Goal: Information Seeking & Learning: Learn about a topic

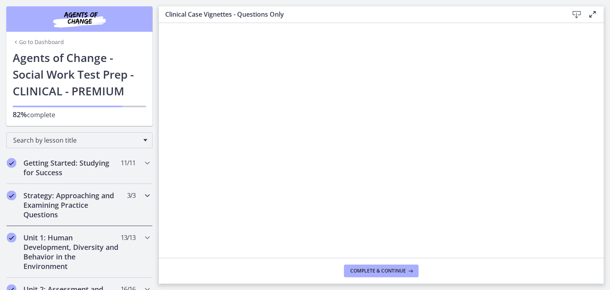
click at [70, 209] on h2 "Strategy: Approaching and Examining Practice Questions" at bounding box center [71, 205] width 97 height 29
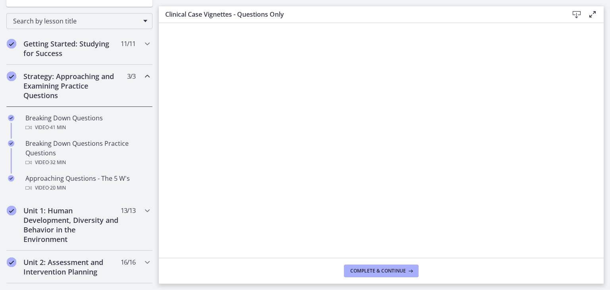
scroll to position [199, 0]
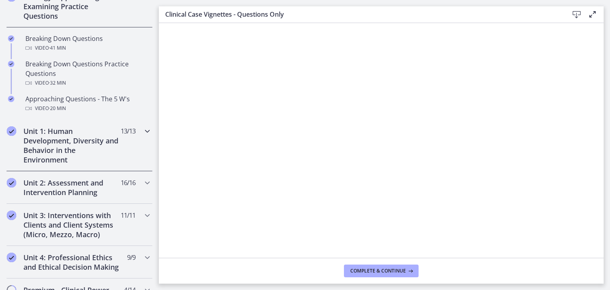
click at [81, 148] on h2 "Unit 1: Human Development, Diversity and Behavior in the Environment" at bounding box center [71, 145] width 97 height 38
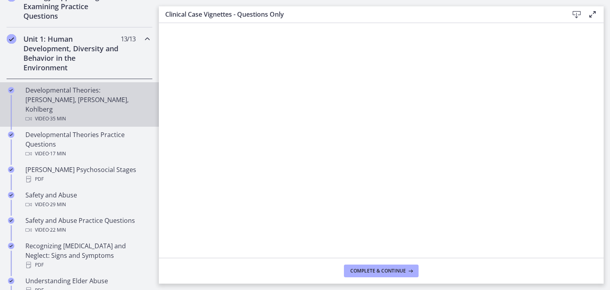
click at [73, 114] on div "Video · 35 min" at bounding box center [87, 119] width 124 height 10
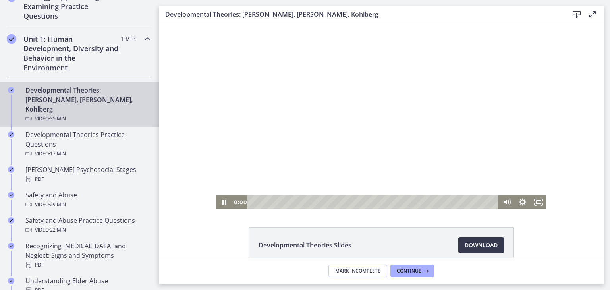
drag, startPoint x: 491, startPoint y: 203, endPoint x: 402, endPoint y: 234, distance: 94.7
click at [243, 209] on html "Click for sound @keyframes VOLUME_SMALL_WAVE_FLASH { 0% { opacity: 0; } 33% { o…" at bounding box center [381, 116] width 445 height 186
drag, startPoint x: 537, startPoint y: 197, endPoint x: 696, endPoint y: 254, distance: 168.9
click at [537, 197] on icon "Fullscreen" at bounding box center [538, 201] width 16 height 13
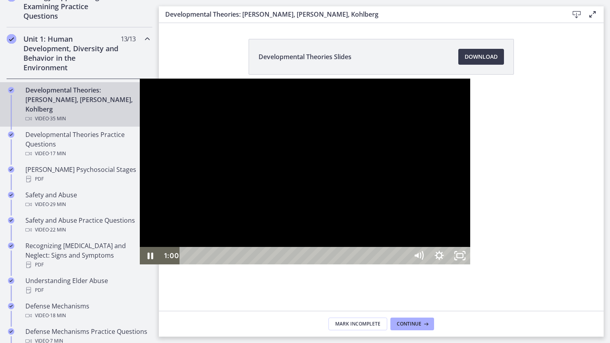
click at [369, 196] on div at bounding box center [305, 172] width 330 height 186
click at [275, 164] on div at bounding box center [305, 172] width 330 height 186
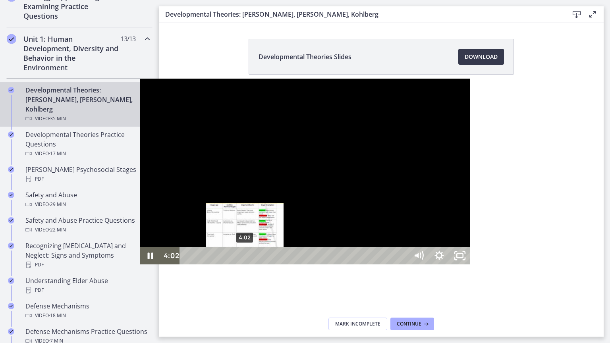
click at [187, 264] on div "4:02" at bounding box center [295, 255] width 216 height 17
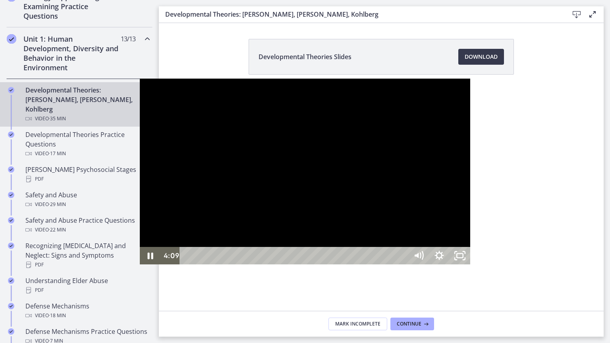
click at [276, 219] on div at bounding box center [305, 172] width 330 height 186
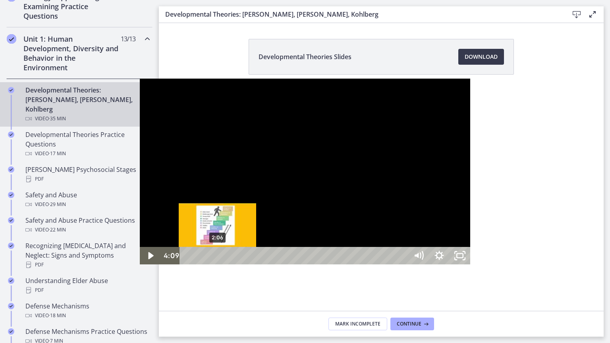
click at [187, 264] on div "2:06" at bounding box center [295, 255] width 216 height 17
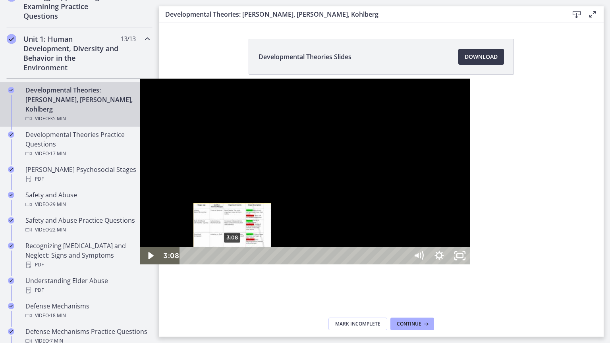
click at [187, 264] on div "3:08" at bounding box center [295, 255] width 216 height 17
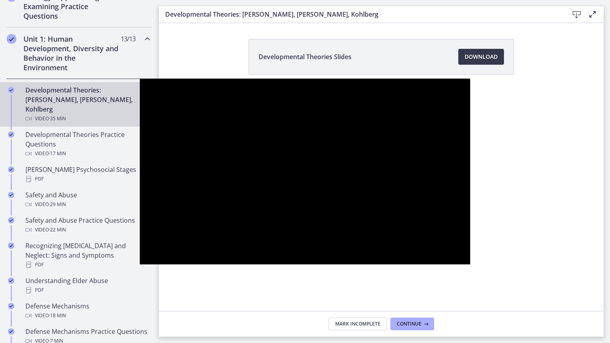
click at [332, 254] on div at bounding box center [305, 172] width 330 height 186
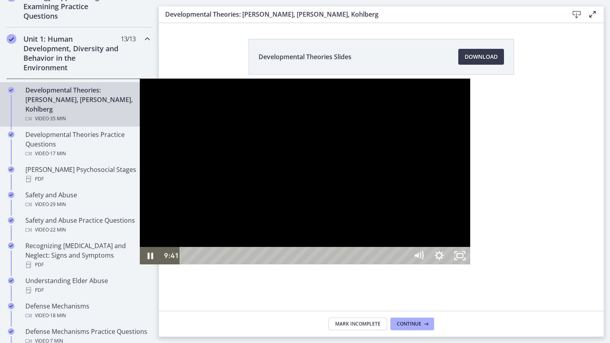
click at [254, 148] on div at bounding box center [305, 172] width 330 height 186
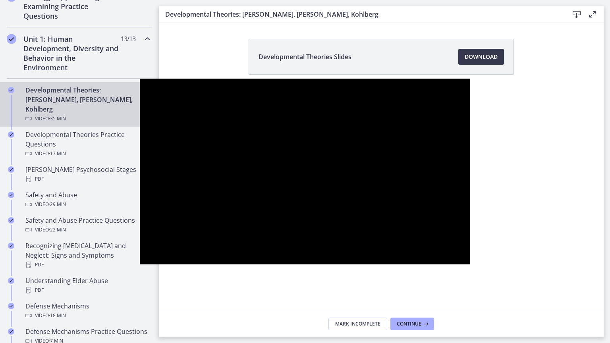
click at [470, 264] on div at bounding box center [305, 172] width 330 height 186
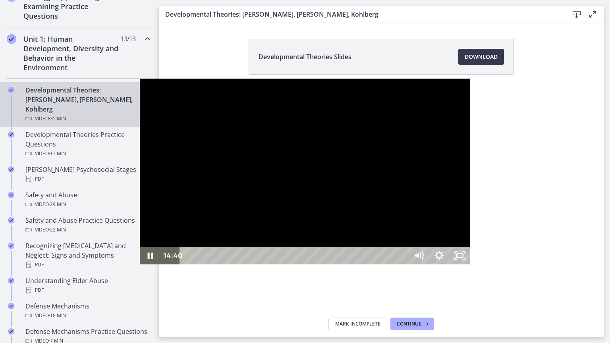
click at [443, 223] on div at bounding box center [305, 172] width 330 height 186
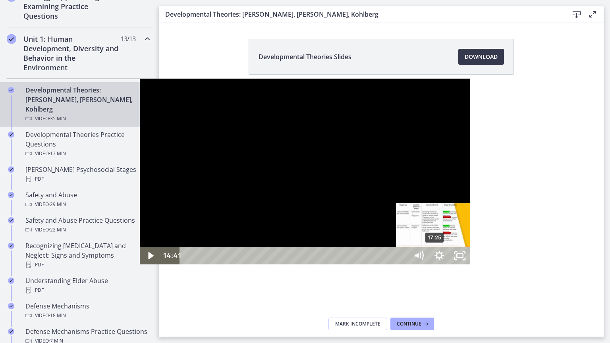
click at [296, 264] on div "17:25" at bounding box center [295, 255] width 216 height 17
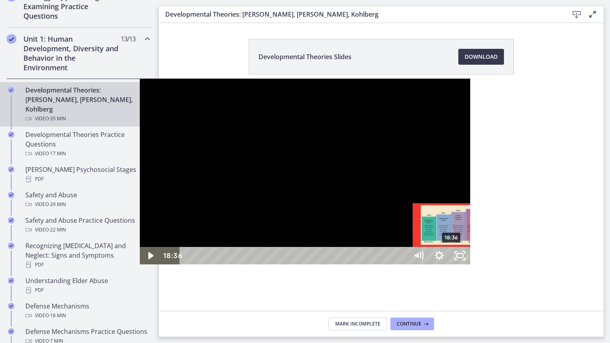
click at [312, 264] on div "18:36" at bounding box center [295, 255] width 216 height 17
click at [319, 264] on div "19:04" at bounding box center [295, 255] width 216 height 17
click at [332, 264] on div "19:58" at bounding box center [295, 255] width 216 height 17
click at [324, 264] on div "19:24" at bounding box center [295, 255] width 216 height 17
click at [316, 264] on div "18:52" at bounding box center [295, 255] width 216 height 17
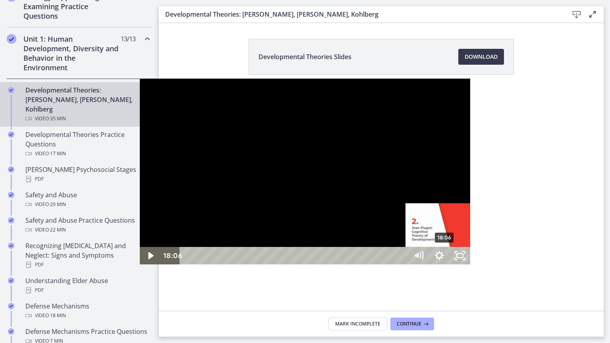
click at [305, 264] on div "18:06" at bounding box center [295, 255] width 216 height 17
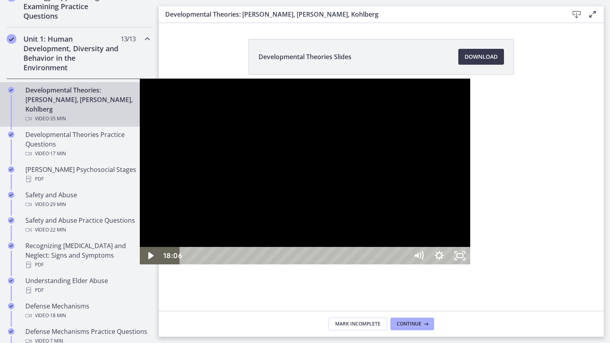
drag, startPoint x: 375, startPoint y: 260, endPoint x: 378, endPoint y: 256, distance: 4.8
click at [376, 258] on div at bounding box center [305, 172] width 330 height 186
click at [337, 264] on div "20:21" at bounding box center [295, 255] width 216 height 17
click at [304, 175] on div at bounding box center [305, 172] width 330 height 186
click at [378, 264] on div "23:04" at bounding box center [295, 255] width 216 height 17
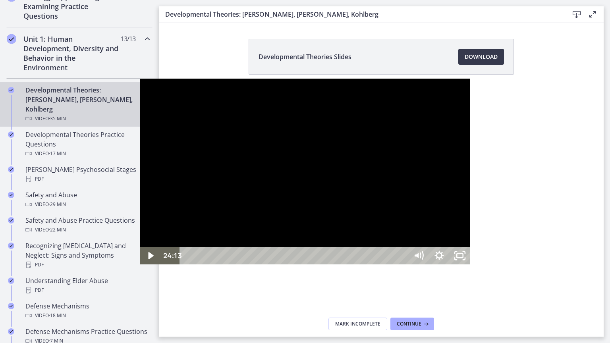
click at [396, 264] on div "24:13" at bounding box center [295, 255] width 216 height 17
click at [403, 264] on div "25:17" at bounding box center [295, 255] width 216 height 17
click at [403, 264] on div "25:53" at bounding box center [295, 255] width 216 height 17
click at [403, 264] on div "26:24" at bounding box center [295, 255] width 216 height 17
click at [403, 264] on div "26:44" at bounding box center [295, 255] width 216 height 17
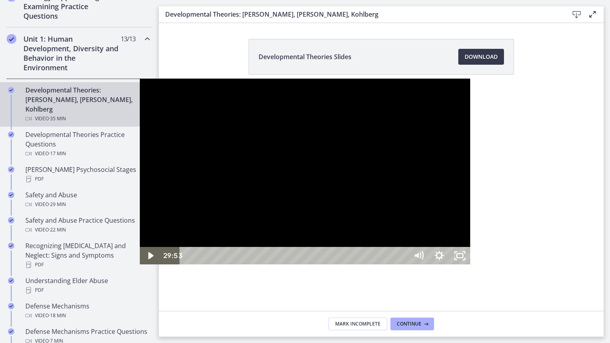
click at [403, 264] on div "28:13" at bounding box center [295, 255] width 216 height 17
click at [403, 264] on div "27:01" at bounding box center [295, 255] width 216 height 17
click at [403, 264] on div "28:29" at bounding box center [295, 255] width 216 height 17
click at [403, 264] on div "32:53" at bounding box center [295, 255] width 216 height 17
click at [464, 258] on rect "Unfullscreen" at bounding box center [460, 255] width 8 height 5
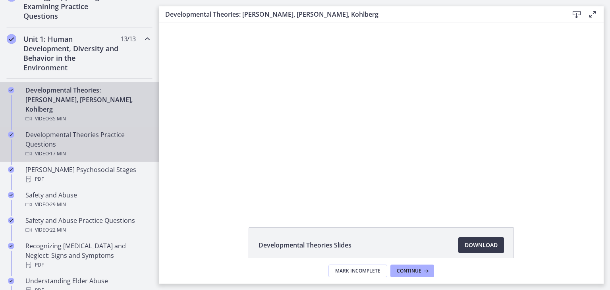
click at [88, 130] on div "Developmental Theories Practice Questions Video · 17 min" at bounding box center [87, 144] width 124 height 29
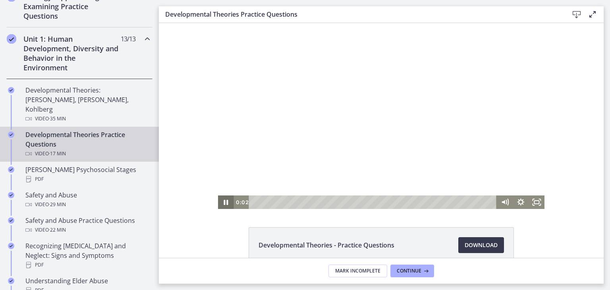
click at [224, 204] on icon "Pause" at bounding box center [226, 201] width 16 height 13
